Goal: Transaction & Acquisition: Obtain resource

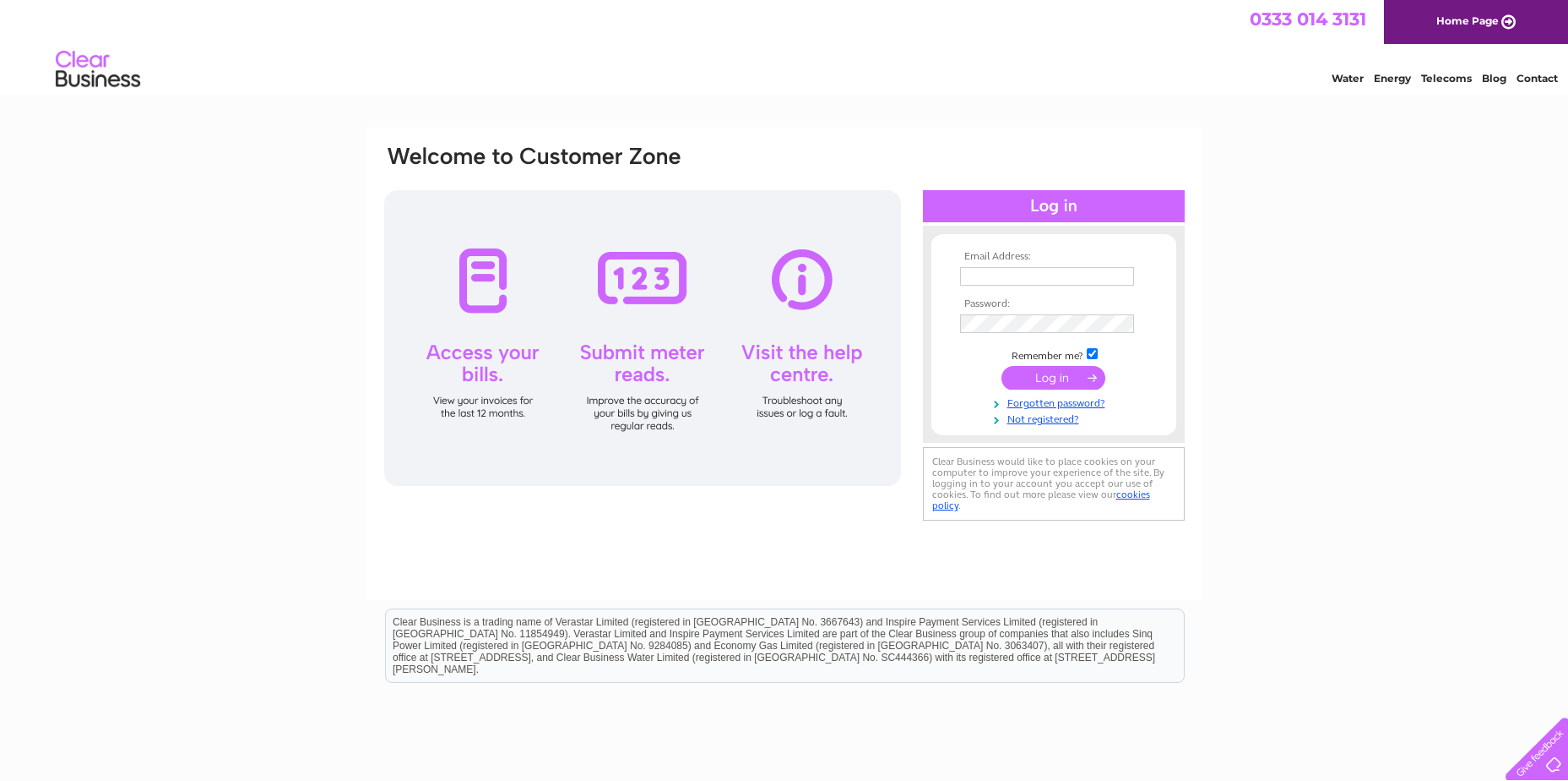
click at [1019, 272] on input "text" at bounding box center [1048, 276] width 174 height 19
type input "[EMAIL_ADDRESS][DOMAIN_NAME]"
click at [1055, 381] on input "submit" at bounding box center [1054, 377] width 104 height 24
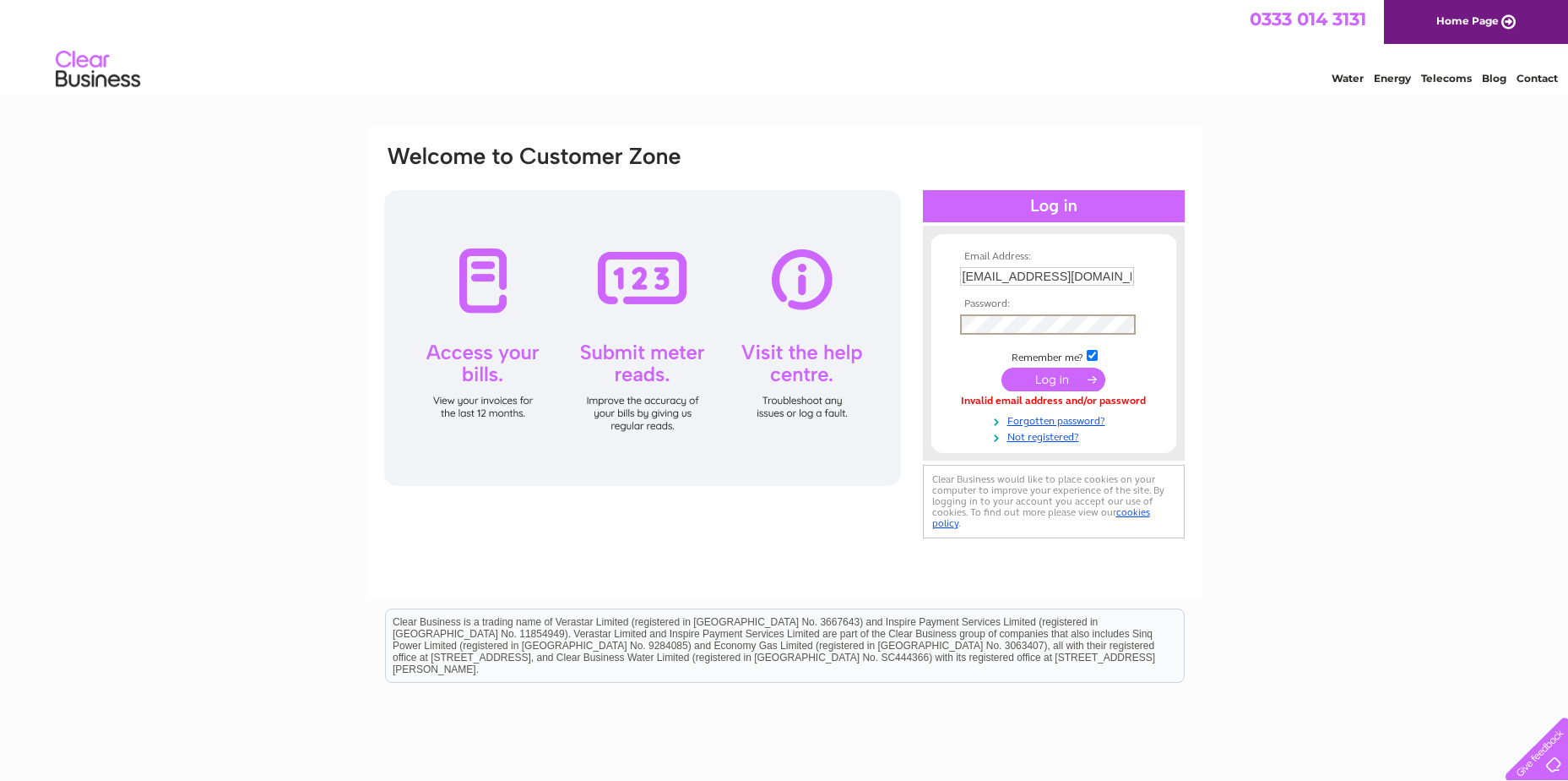
click at [1047, 378] on input "submit" at bounding box center [1054, 379] width 104 height 24
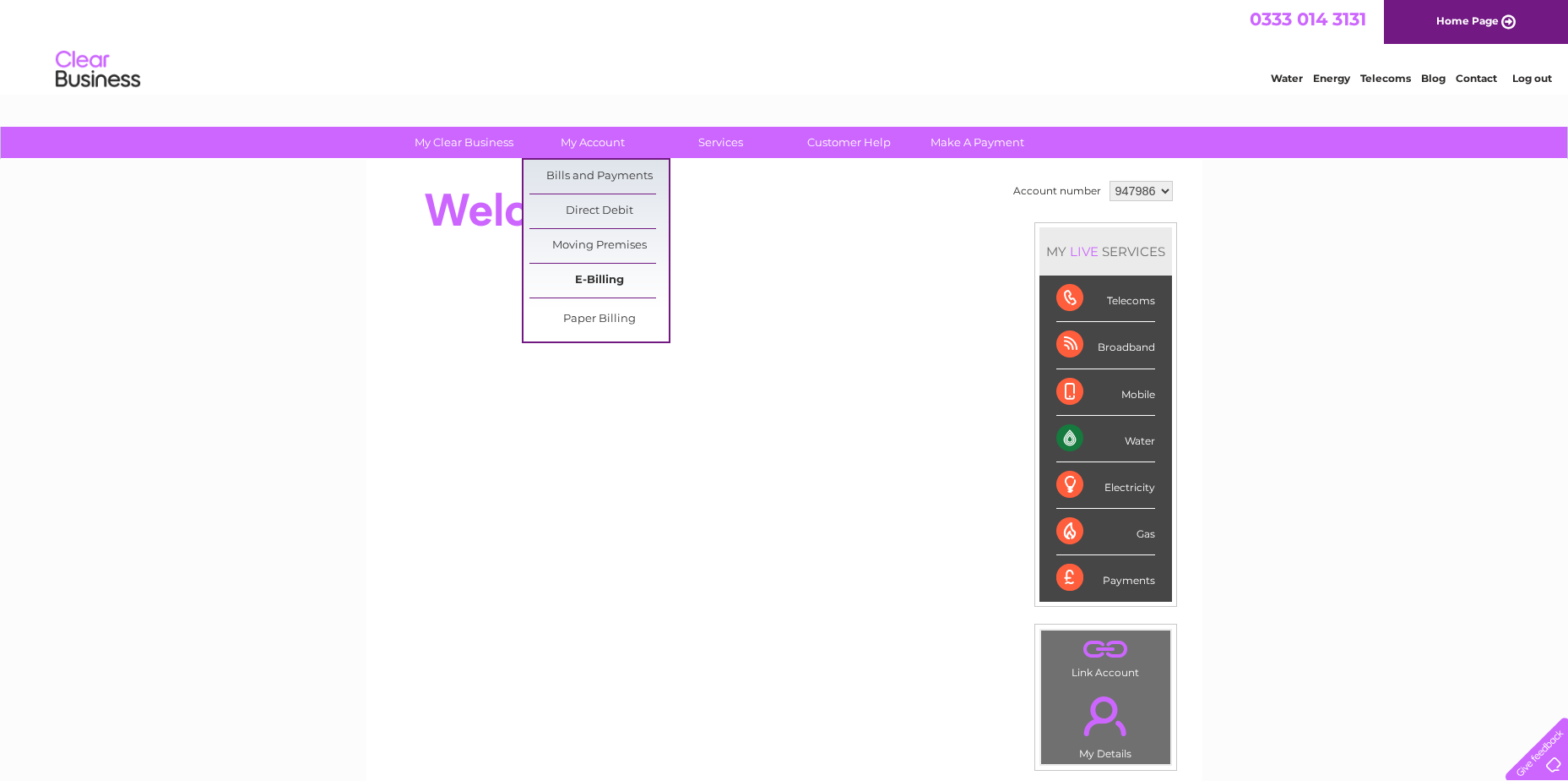
click at [610, 272] on link "E-Billing" at bounding box center [599, 280] width 139 height 33
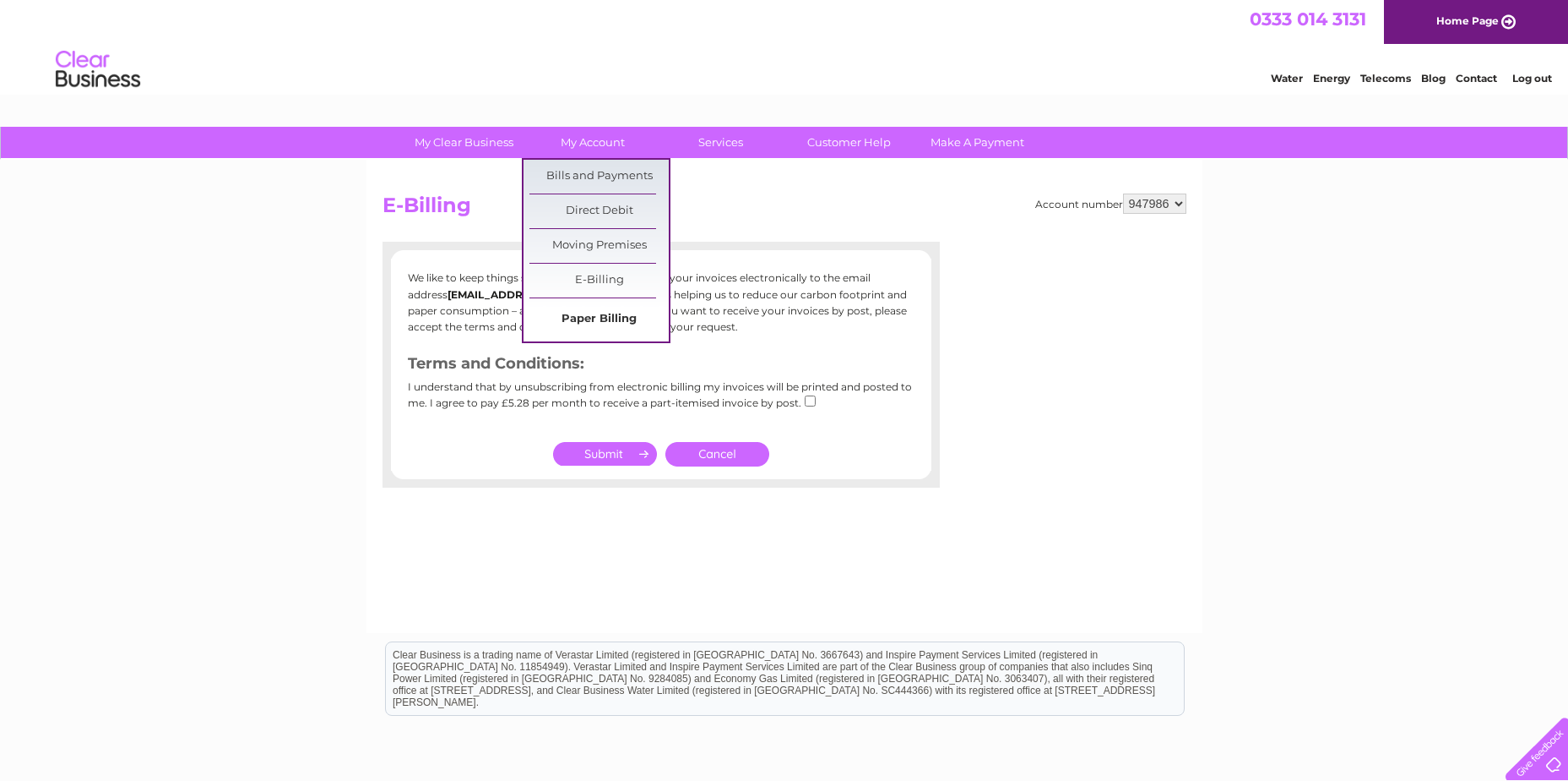
click at [592, 317] on link "Paper Billing" at bounding box center [599, 319] width 139 height 33
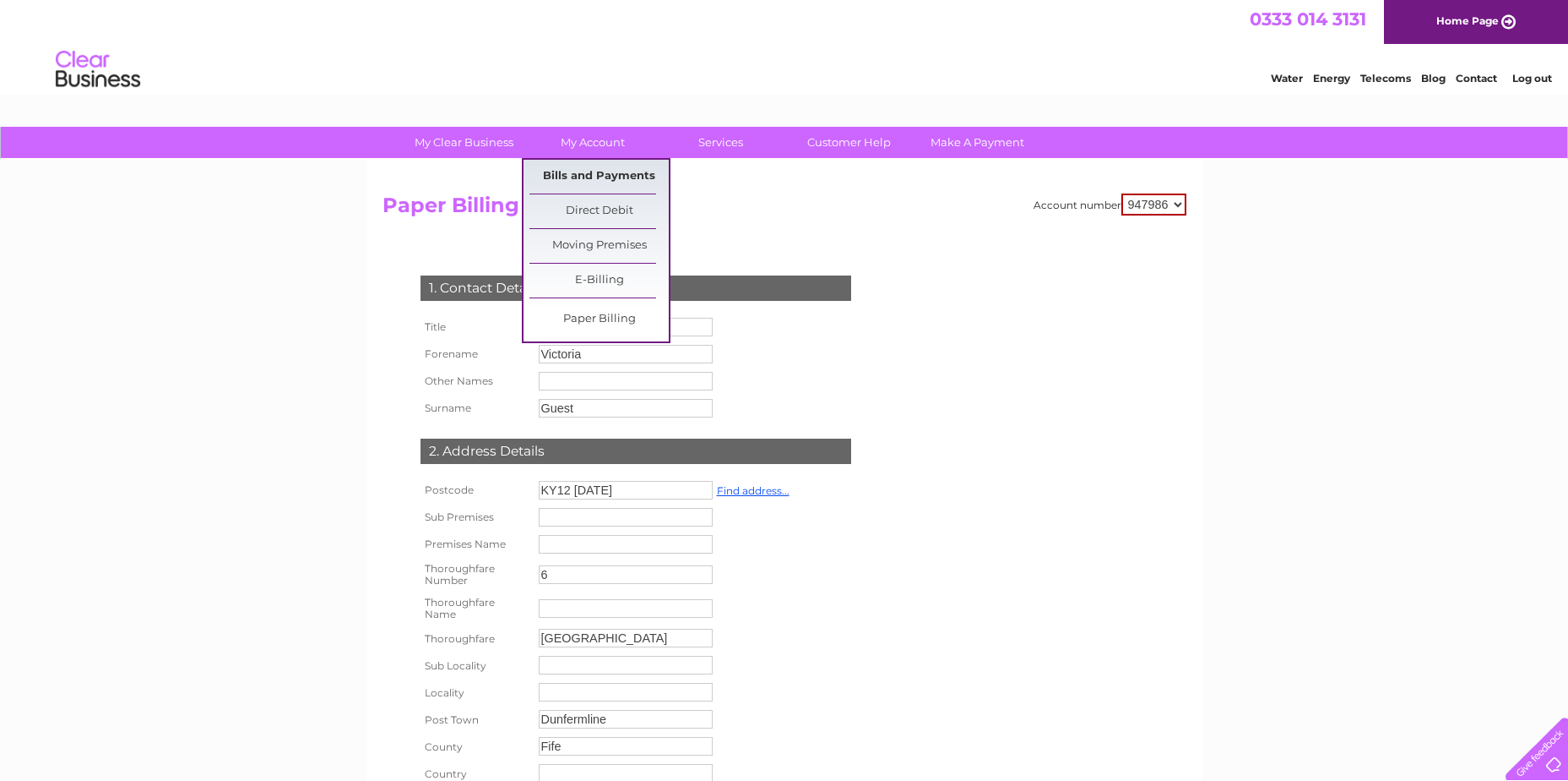
click at [594, 170] on link "Bills and Payments" at bounding box center [599, 176] width 139 height 33
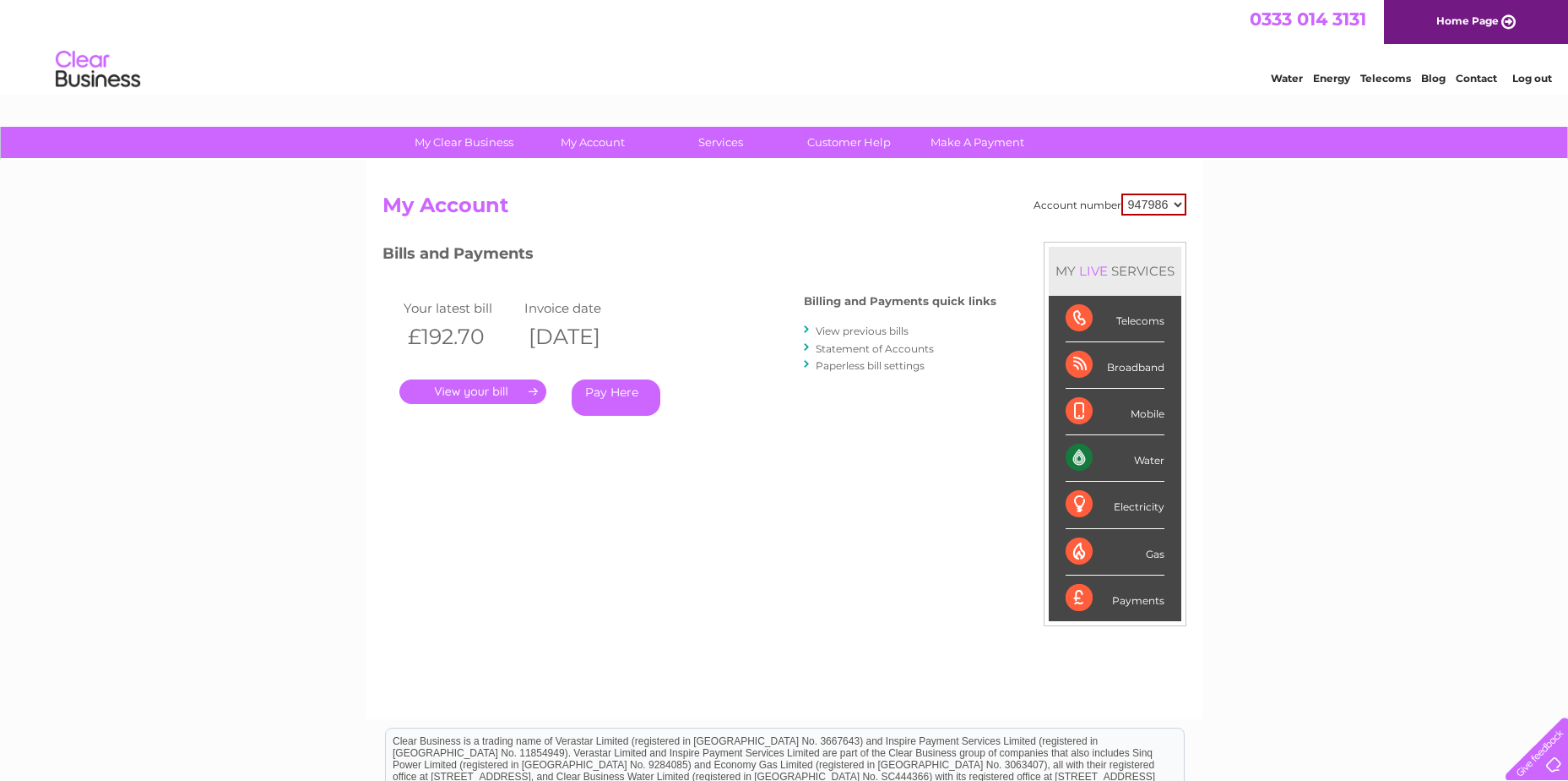
click at [462, 392] on link "." at bounding box center [473, 391] width 147 height 24
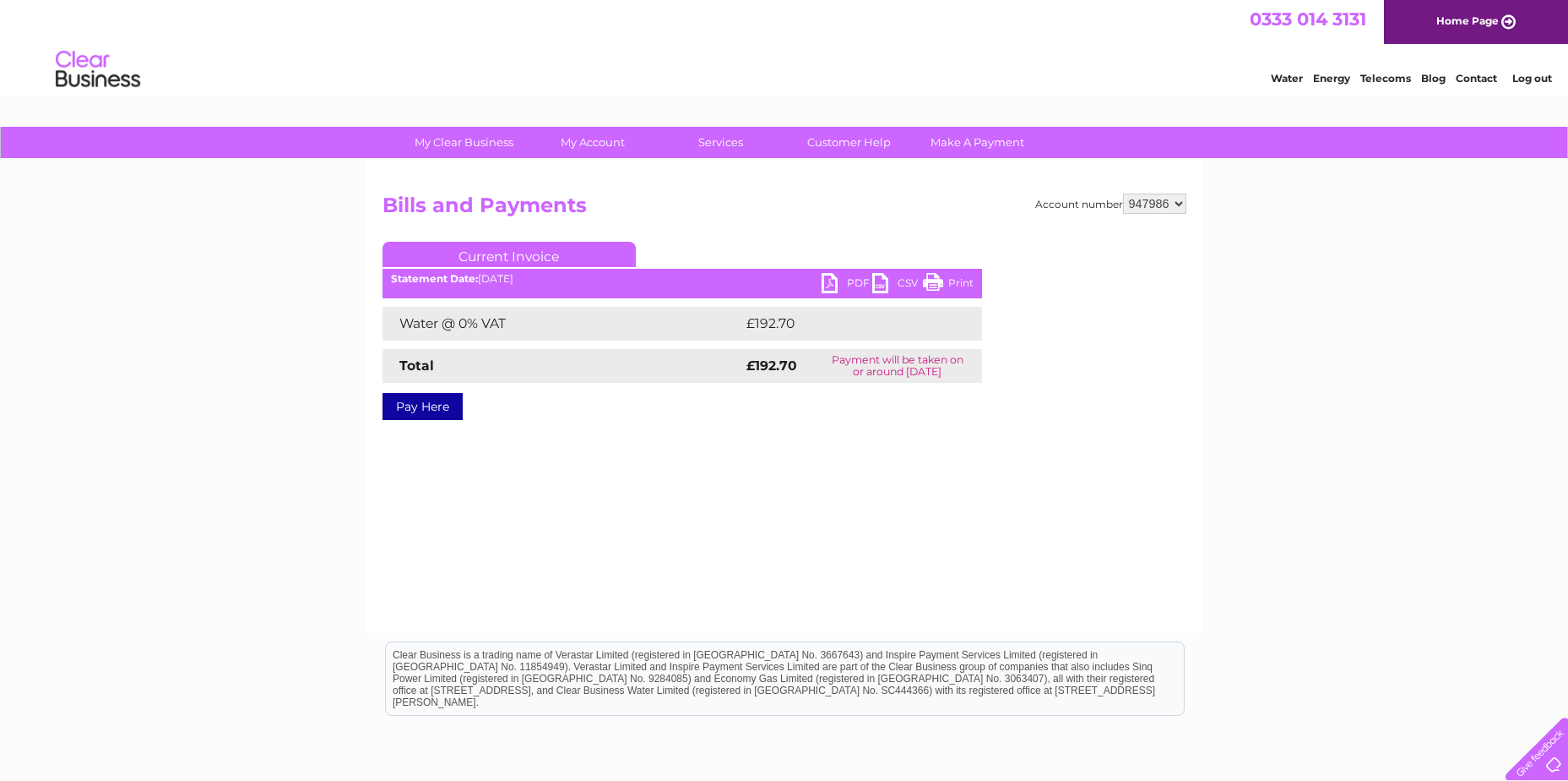
click at [839, 276] on link "PDF" at bounding box center [847, 285] width 51 height 24
